Goal: Task Accomplishment & Management: Manage account settings

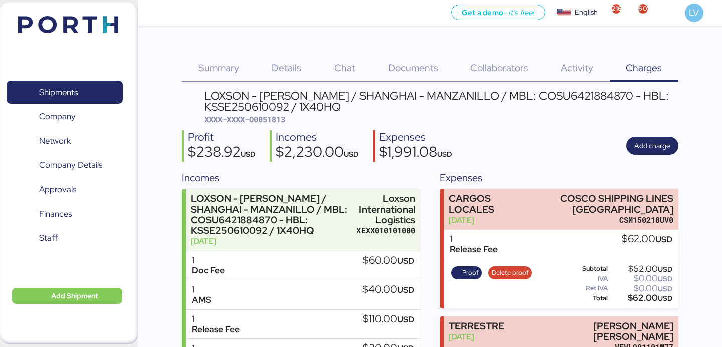
click at [113, 29] on img at bounding box center [68, 24] width 100 height 17
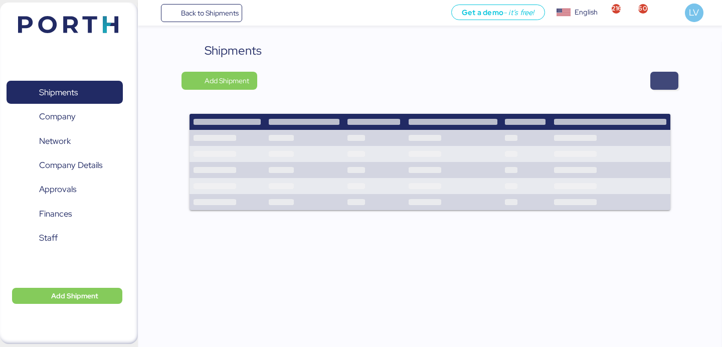
click at [673, 86] on span "button" at bounding box center [664, 81] width 28 height 18
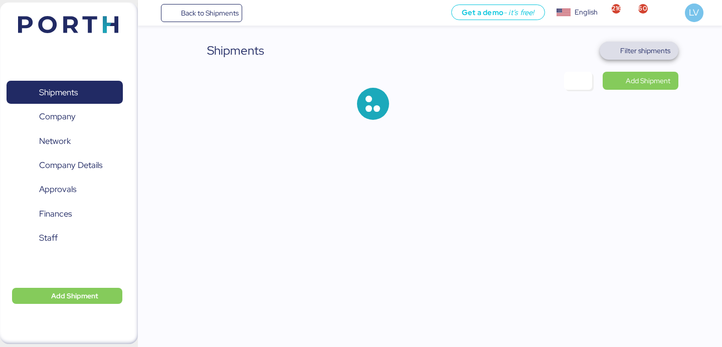
click at [640, 57] on span "Filter shipments" at bounding box center [638, 51] width 63 height 14
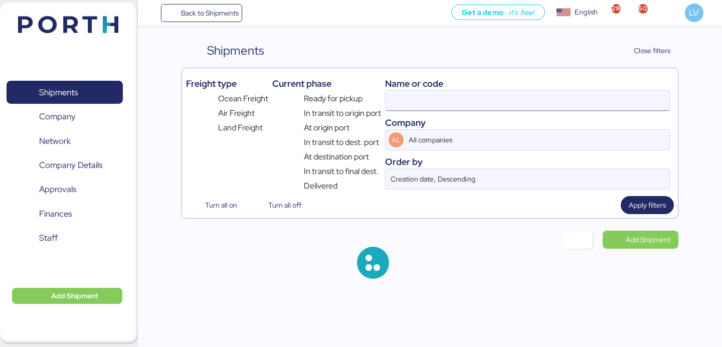
click at [548, 104] on input at bounding box center [527, 101] width 284 height 20
paste input "O0052117"
type input "O0052117"
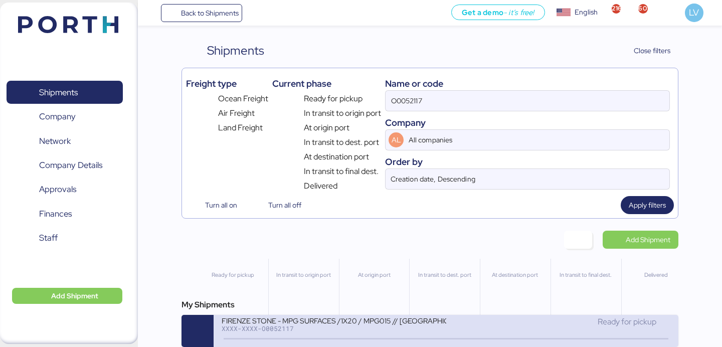
click at [386, 331] on div "XXXX-XXXX-O0052117" at bounding box center [333, 328] width 224 height 7
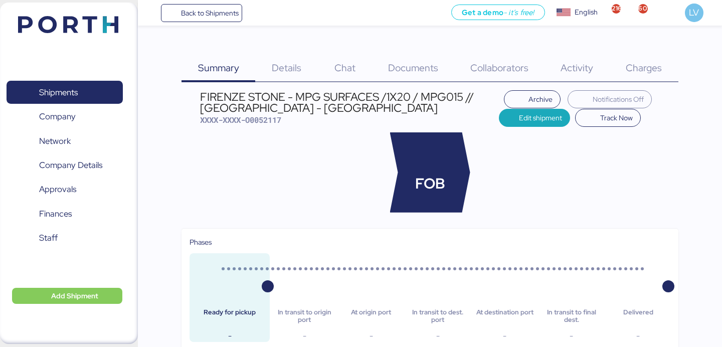
click at [284, 78] on div "Details 0" at bounding box center [286, 62] width 63 height 41
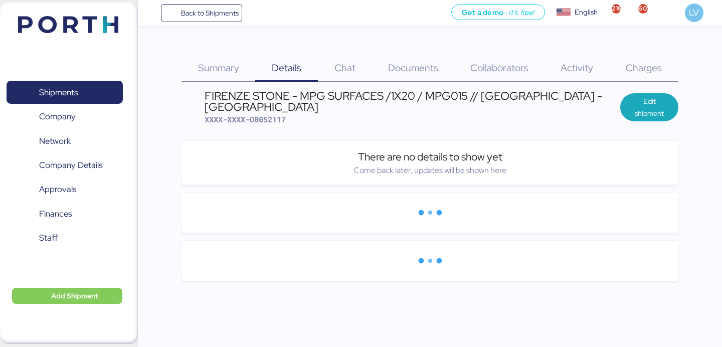
click at [631, 62] on span "Charges" at bounding box center [643, 67] width 36 height 13
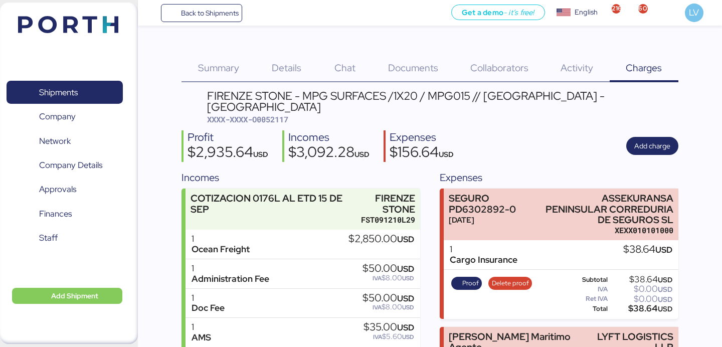
click at [411, 66] on span "Documents" at bounding box center [413, 67] width 50 height 13
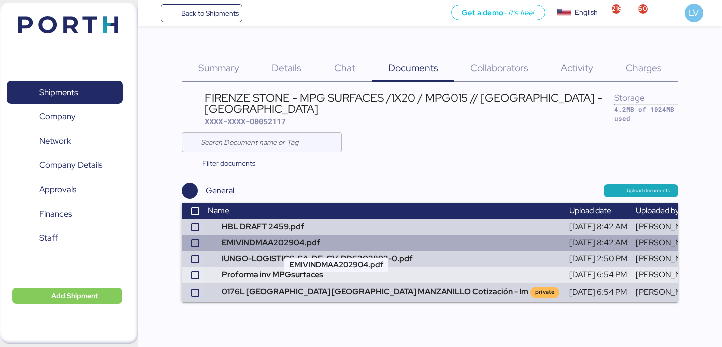
click at [430, 240] on td "EMIVINDMAA202904.pdf" at bounding box center [383, 242] width 361 height 16
click at [565, 243] on td "[DATE] 8:42 AM" at bounding box center [598, 242] width 67 height 16
click at [193, 242] on icon at bounding box center [195, 243] width 6 height 6
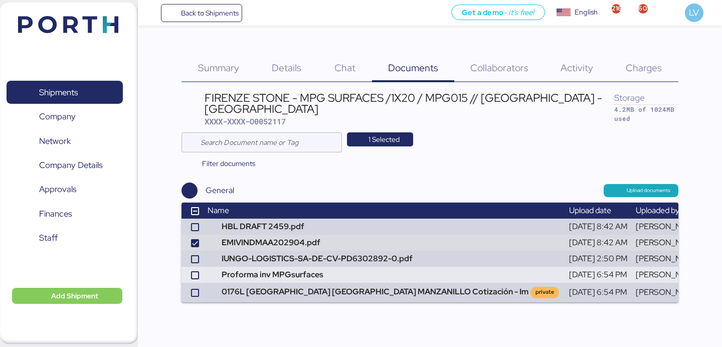
click at [383, 150] on div "1 Selected" at bounding box center [429, 142] width 496 height 20
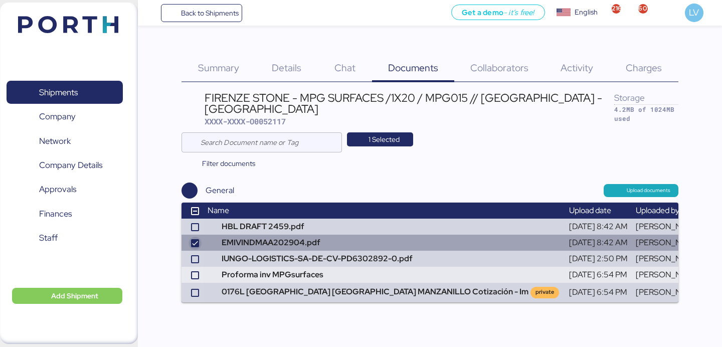
click at [195, 245] on icon at bounding box center [195, 243] width 6 height 6
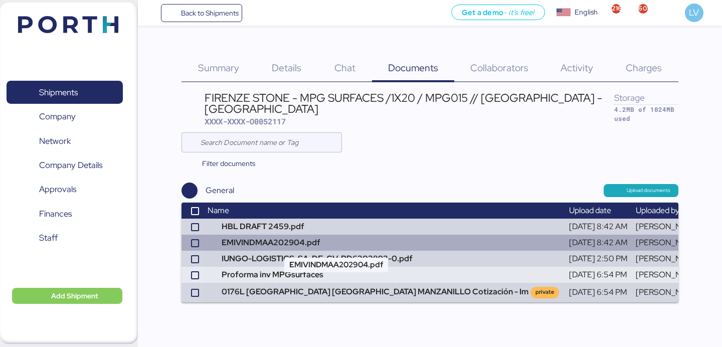
click at [312, 241] on td "EMIVINDMAA202904.pdf" at bounding box center [383, 242] width 361 height 16
click at [199, 239] on td at bounding box center [192, 242] width 22 height 16
click at [196, 243] on icon at bounding box center [195, 243] width 6 height 6
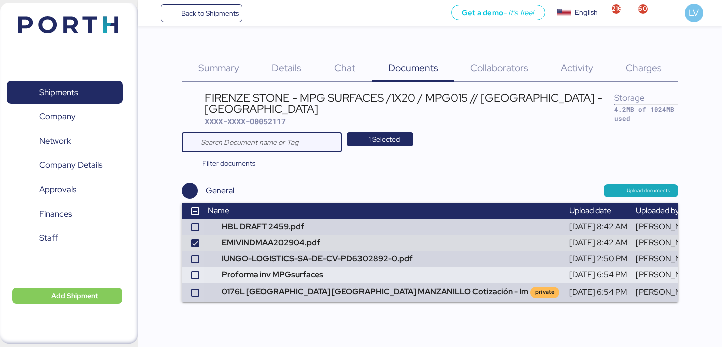
click at [321, 146] on input "text" at bounding box center [268, 142] width 136 height 20
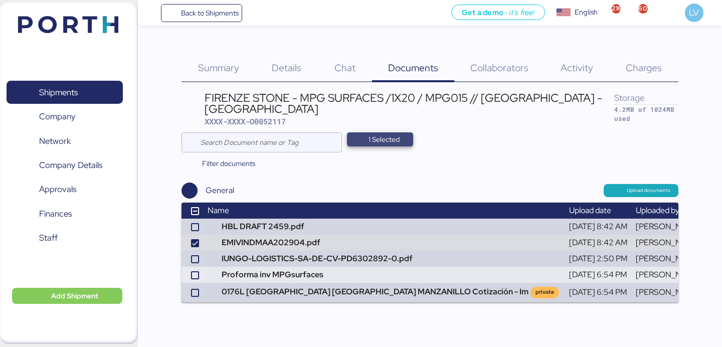
click at [368, 140] on span "1 Selected" at bounding box center [380, 139] width 50 height 14
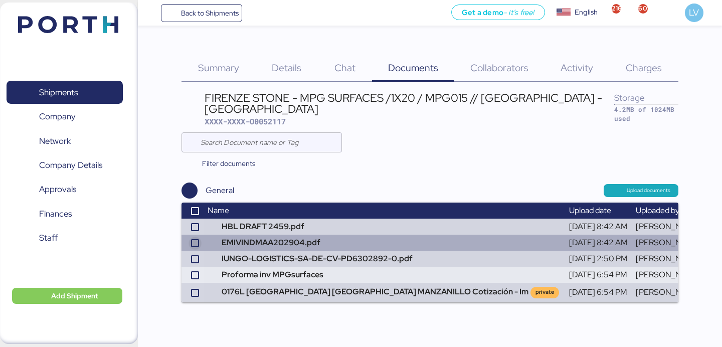
click at [194, 247] on div at bounding box center [194, 243] width 9 height 9
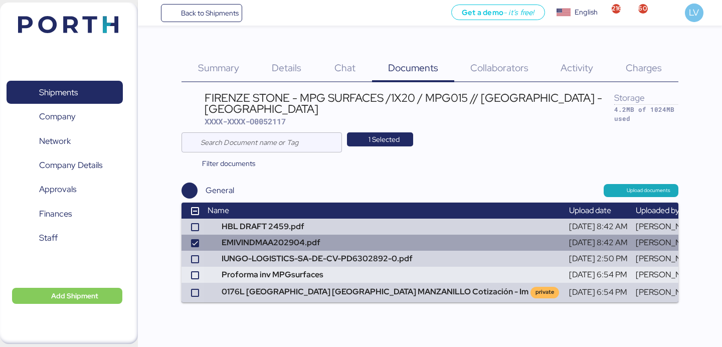
click at [631, 241] on td "[PERSON_NAME]" at bounding box center [668, 242] width 74 height 16
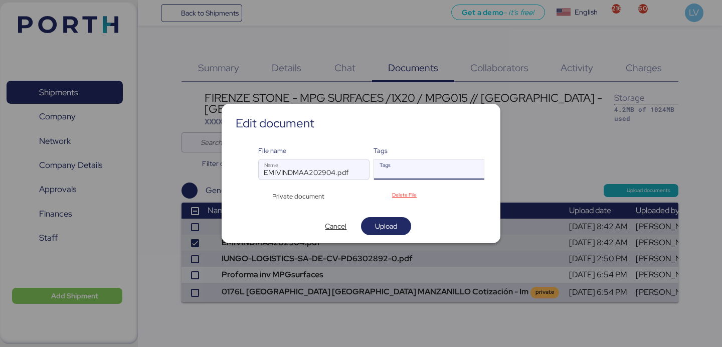
click at [401, 165] on div "Tags" at bounding box center [420, 169] width 92 height 20
click at [294, 198] on span "Private document" at bounding box center [298, 196] width 52 height 10
click at [294, 196] on span "Private document" at bounding box center [298, 196] width 52 height 10
click at [267, 191] on div "Private document" at bounding box center [296, 196] width 77 height 10
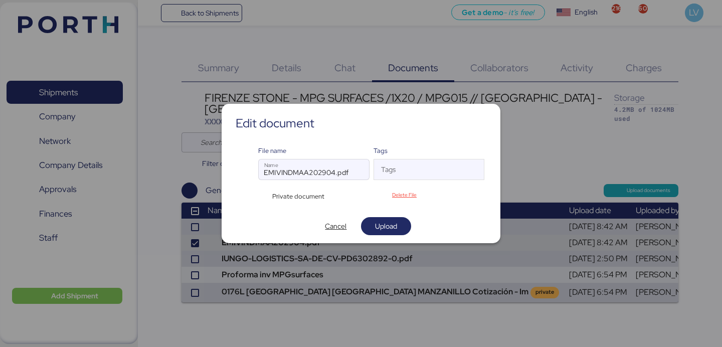
click at [293, 187] on div at bounding box center [314, 184] width 110 height 10
click at [293, 179] on input "EMIVINDMAA202904.pdf" at bounding box center [314, 169] width 110 height 20
click at [295, 195] on span "Private document" at bounding box center [298, 196] width 52 height 10
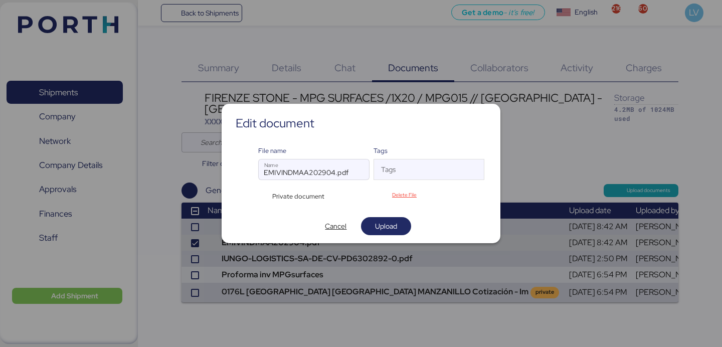
click at [268, 193] on div "Private document" at bounding box center [296, 196] width 77 height 10
click at [259, 199] on div "Private document" at bounding box center [296, 196] width 77 height 10
click at [338, 197] on div "Private document" at bounding box center [314, 194] width 113 height 13
click at [332, 195] on div "Private document" at bounding box center [296, 196] width 77 height 10
click at [332, 194] on div "Private document" at bounding box center [296, 196] width 77 height 10
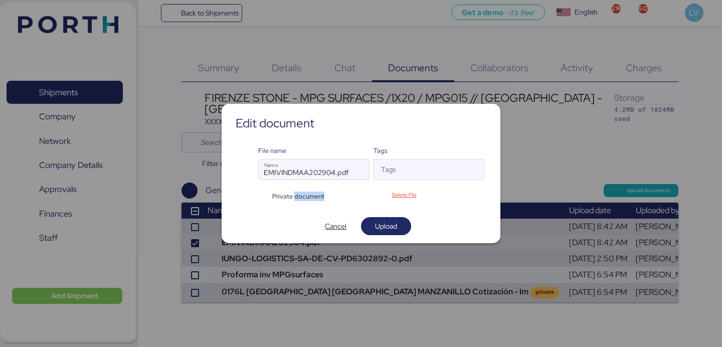
click at [332, 194] on div "Private document" at bounding box center [296, 196] width 77 height 10
click at [327, 196] on div "Private document" at bounding box center [296, 196] width 77 height 10
click at [398, 225] on span "Upload" at bounding box center [386, 226] width 34 height 14
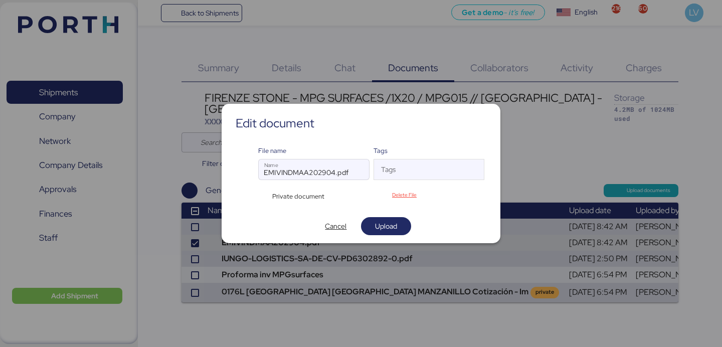
click at [302, 194] on span "Private document" at bounding box center [298, 196] width 52 height 10
click at [314, 194] on span "Private document" at bounding box center [298, 196] width 52 height 10
click at [423, 193] on span "Delete File" at bounding box center [404, 194] width 50 height 13
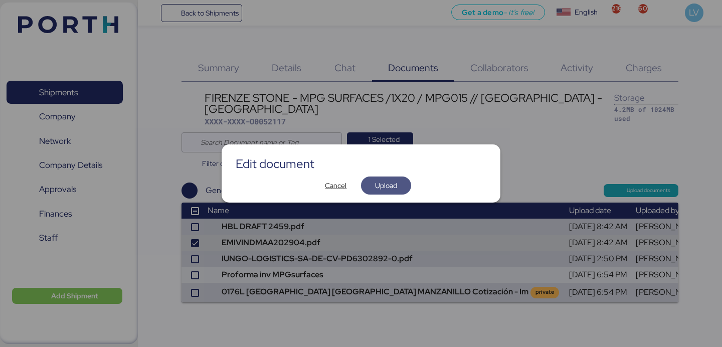
click at [397, 188] on span "Upload" at bounding box center [386, 185] width 34 height 14
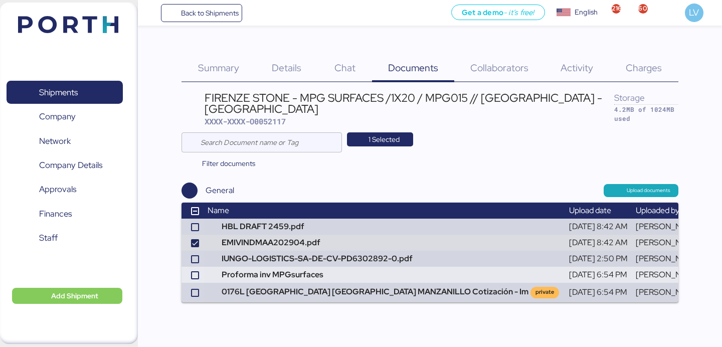
click at [366, 193] on div "Upload documents" at bounding box center [465, 190] width 426 height 13
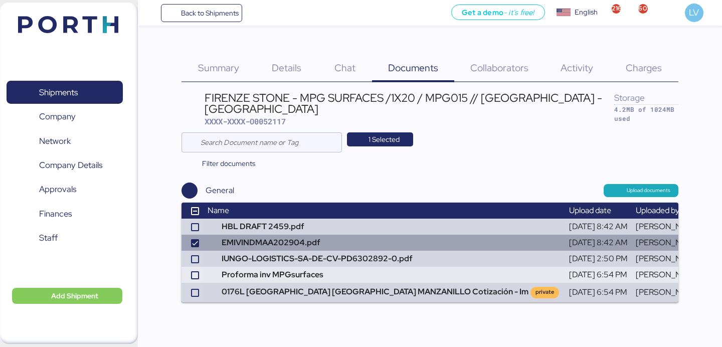
click at [189, 245] on td at bounding box center [192, 242] width 22 height 16
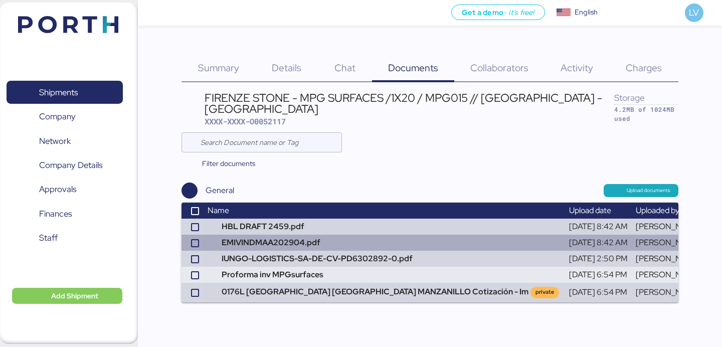
click at [631, 242] on td "[PERSON_NAME]" at bounding box center [668, 242] width 74 height 16
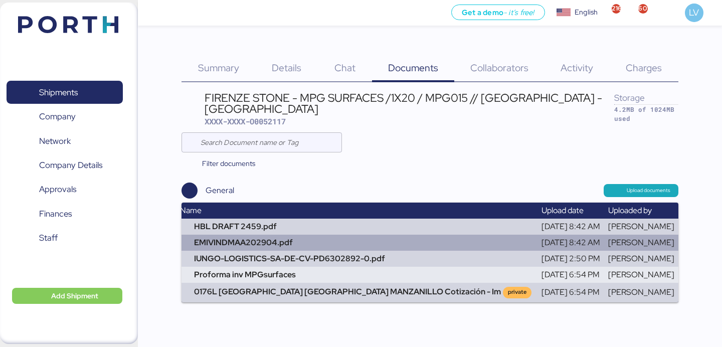
scroll to position [0, 34]
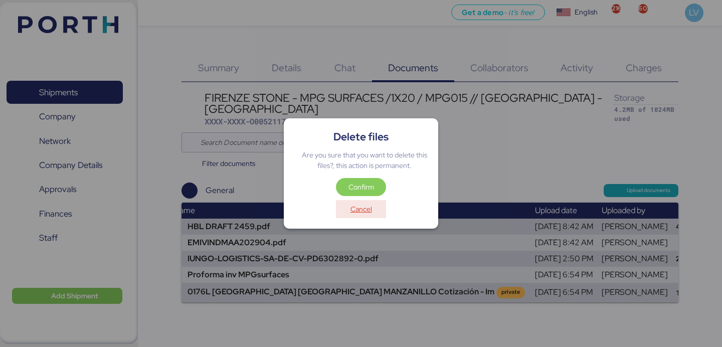
click at [369, 207] on span "Cancel" at bounding box center [361, 209] width 22 height 12
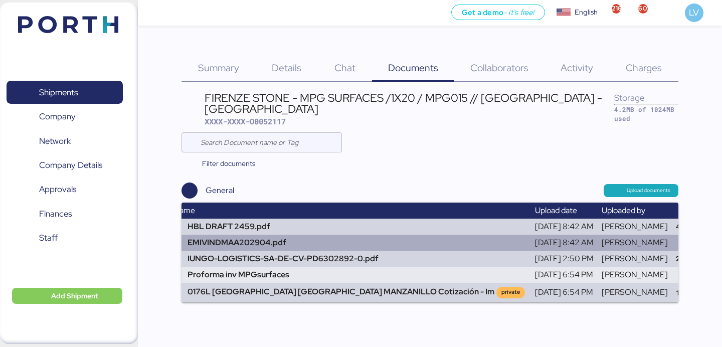
click at [713, 238] on span "button" at bounding box center [721, 243] width 17 height 12
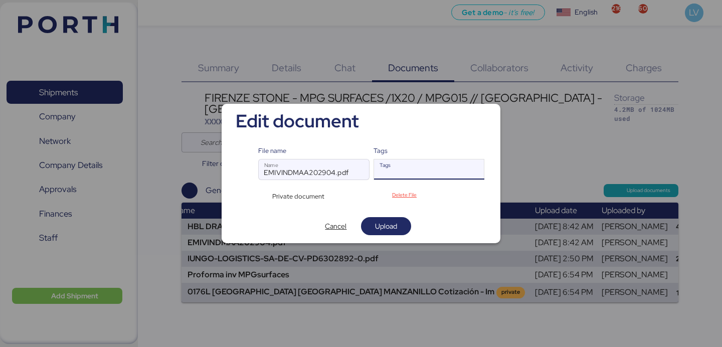
click at [401, 172] on input "Tags" at bounding box center [420, 172] width 92 height 12
click at [290, 195] on span "Private document" at bounding box center [298, 196] width 52 height 10
click at [261, 193] on div "Private document" at bounding box center [296, 196] width 77 height 10
click at [230, 193] on div "File name EMIVINDMAA202904.pdf Name Tags Tags Private document Delete File" at bounding box center [360, 173] width 263 height 71
click at [288, 193] on span "Private document" at bounding box center [298, 196] width 52 height 10
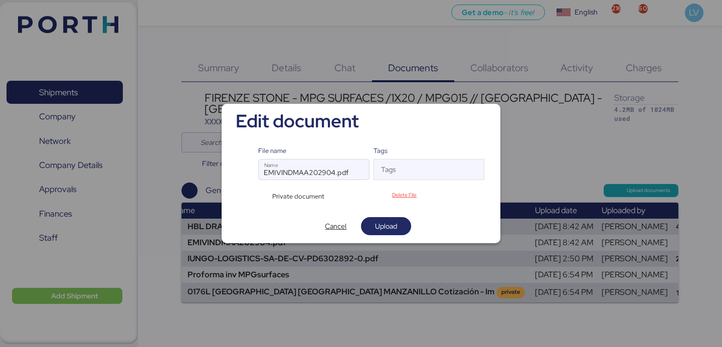
click at [322, 193] on span "Private document" at bounding box center [298, 196] width 52 height 10
click at [352, 193] on div "Private document" at bounding box center [314, 194] width 113 height 13
click at [396, 217] on span "Upload" at bounding box center [386, 226] width 50 height 18
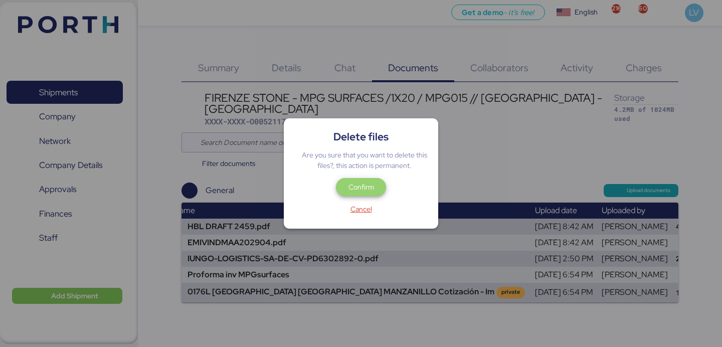
click at [374, 184] on span "Confirm" at bounding box center [361, 187] width 34 height 14
